Goal: Task Accomplishment & Management: Use online tool/utility

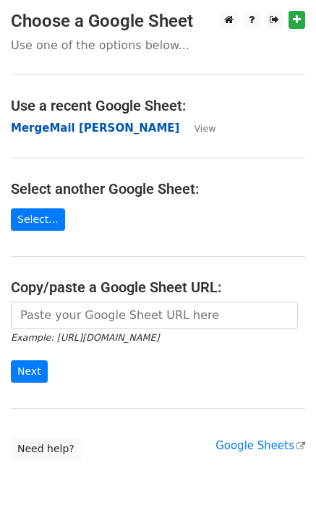
click at [102, 127] on strong "MergeMail [PERSON_NAME]" at bounding box center [95, 127] width 169 height 13
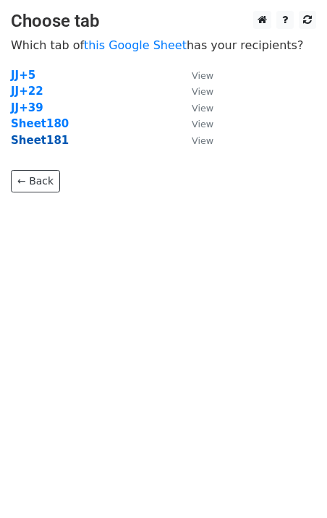
click at [44, 142] on strong "Sheet181" at bounding box center [40, 140] width 58 height 13
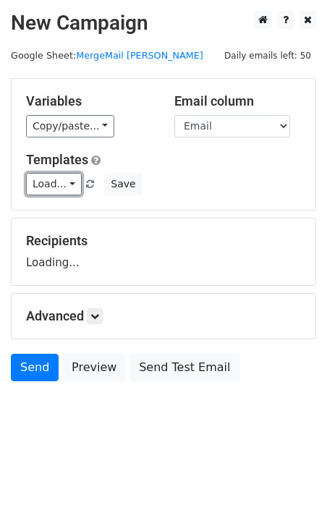
drag, startPoint x: 62, startPoint y: 184, endPoint x: 74, endPoint y: 197, distance: 16.9
click at [62, 185] on link "Load..." at bounding box center [54, 184] width 56 height 22
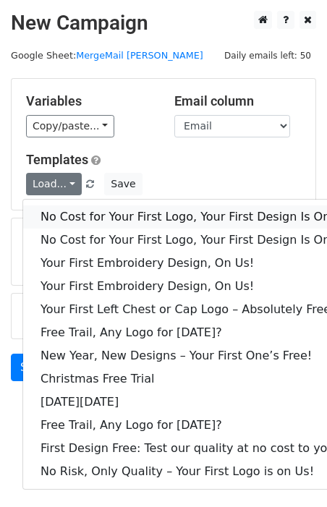
click at [85, 208] on link "No Cost for Your First Logo, Your First Design Is On Us!" at bounding box center [196, 216] width 347 height 23
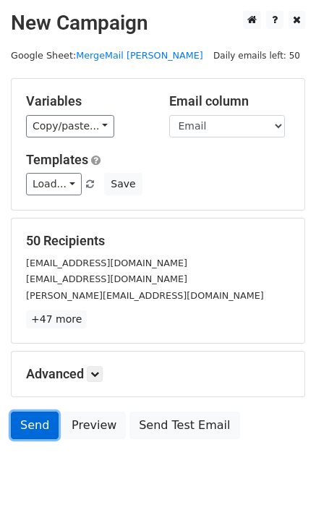
click at [25, 419] on link "Send" at bounding box center [35, 424] width 48 height 27
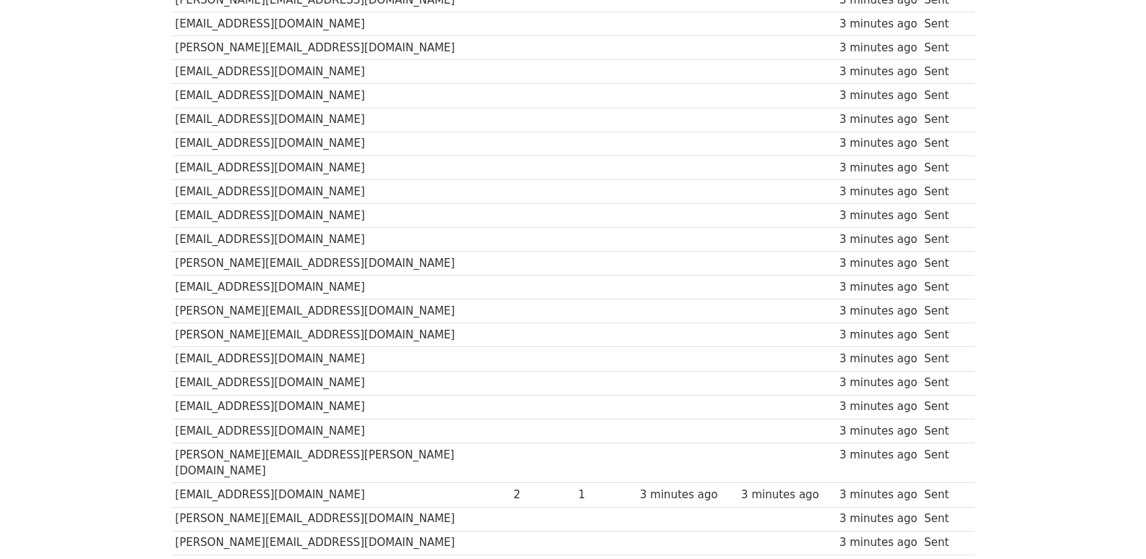
scroll to position [1007, 0]
